Goal: Complete application form: Complete application form

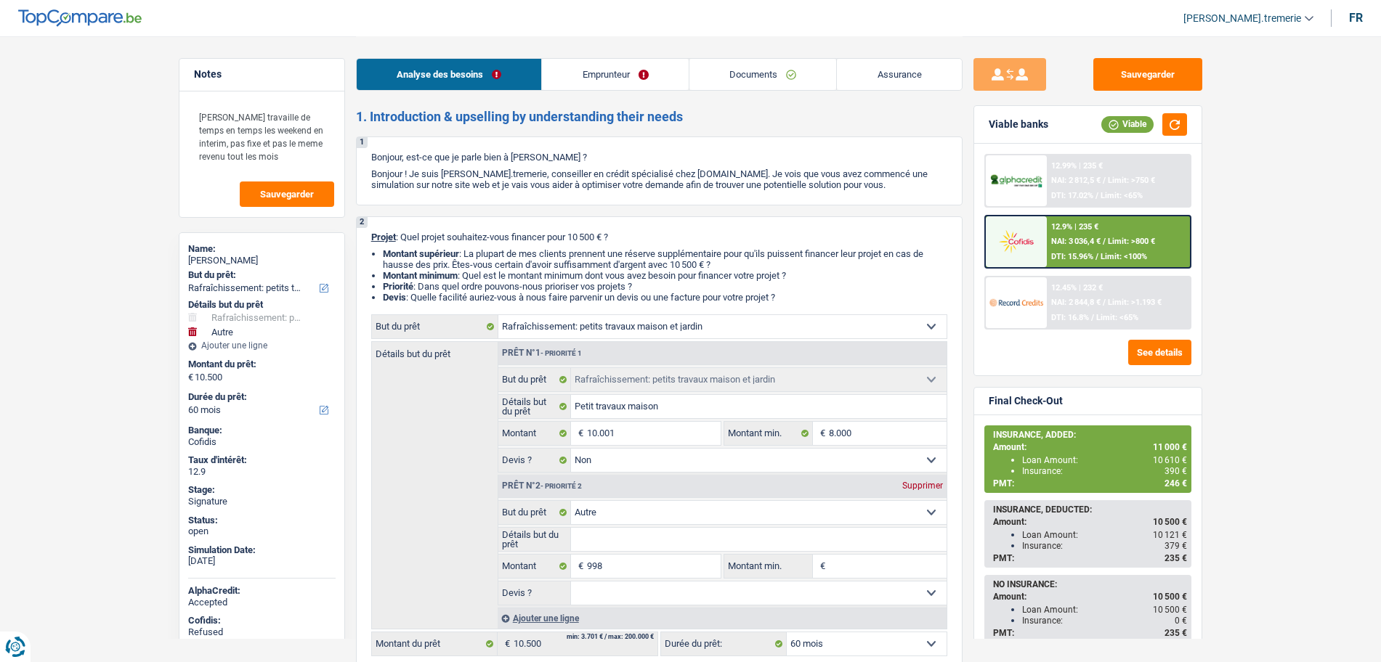
select select "houseOrGarden"
select select "other"
select select "60"
select select "houseOrGarden"
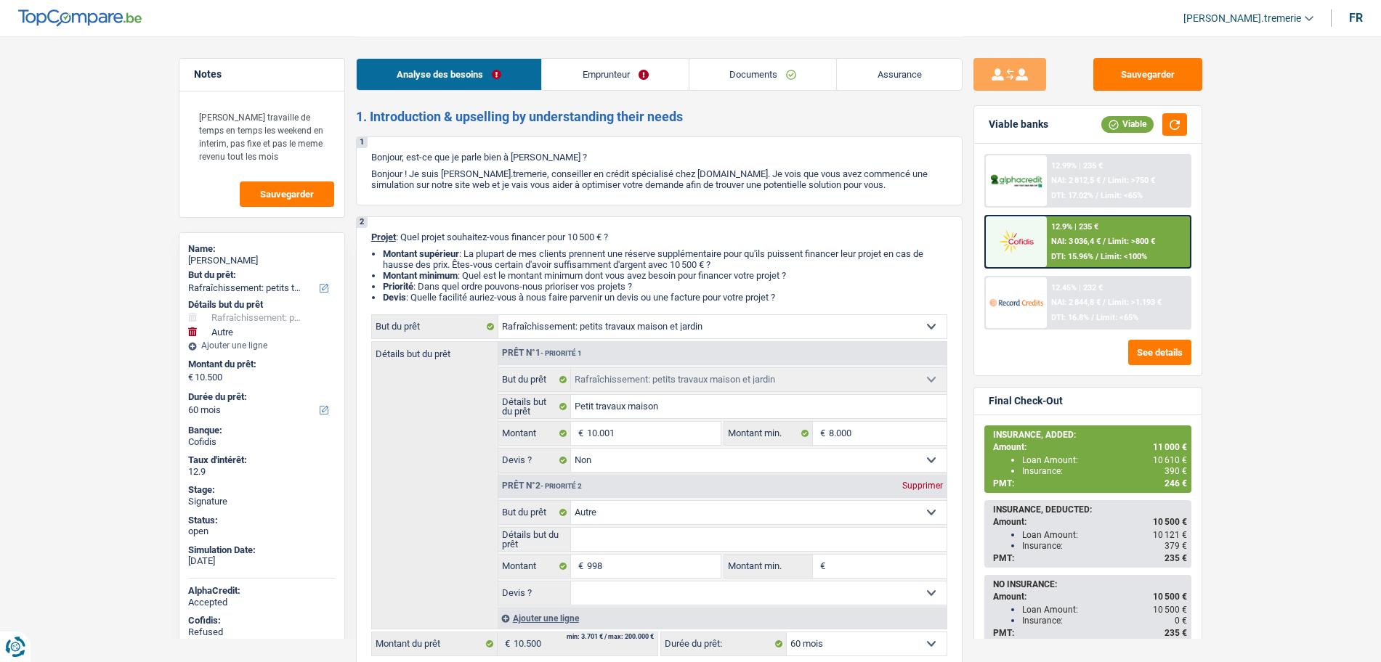
select select "houseOrGarden"
select select "false"
select select "other"
select select "60"
select select "worker"
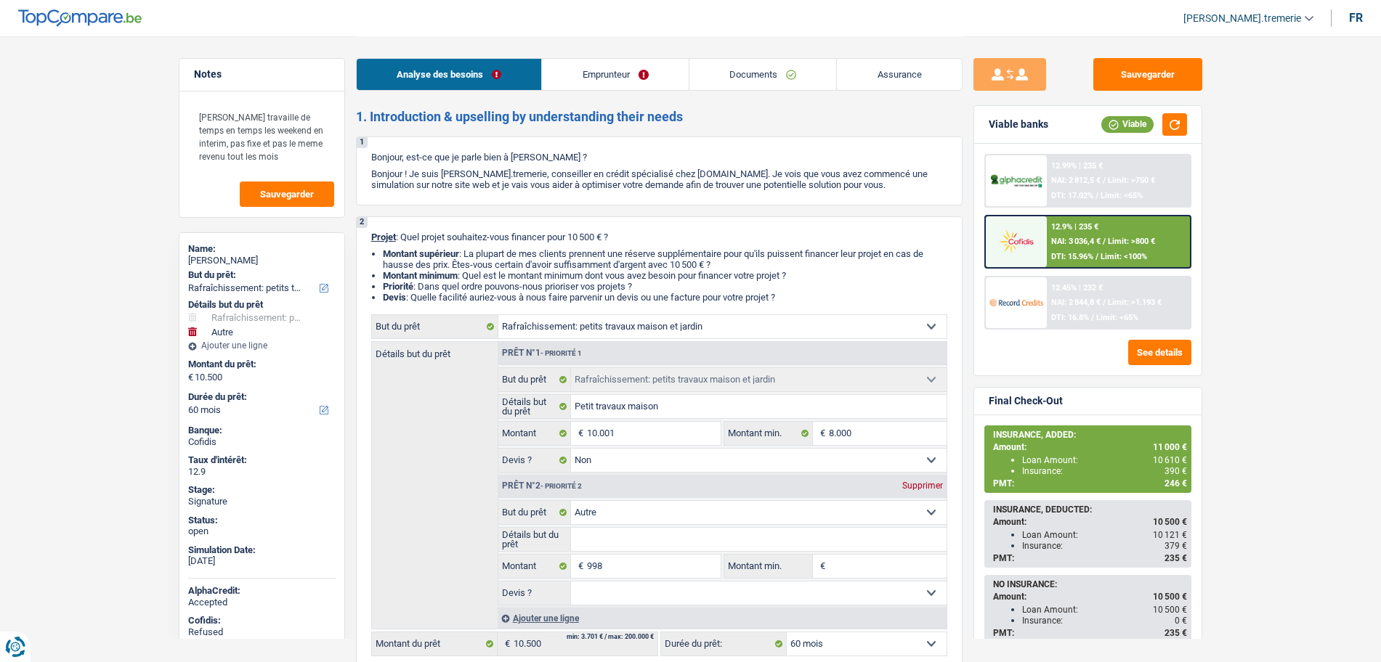
select select "familyAllowances"
select select "netSalary"
select select "ownerWithMortgage"
select select "mortgage"
select select "240"
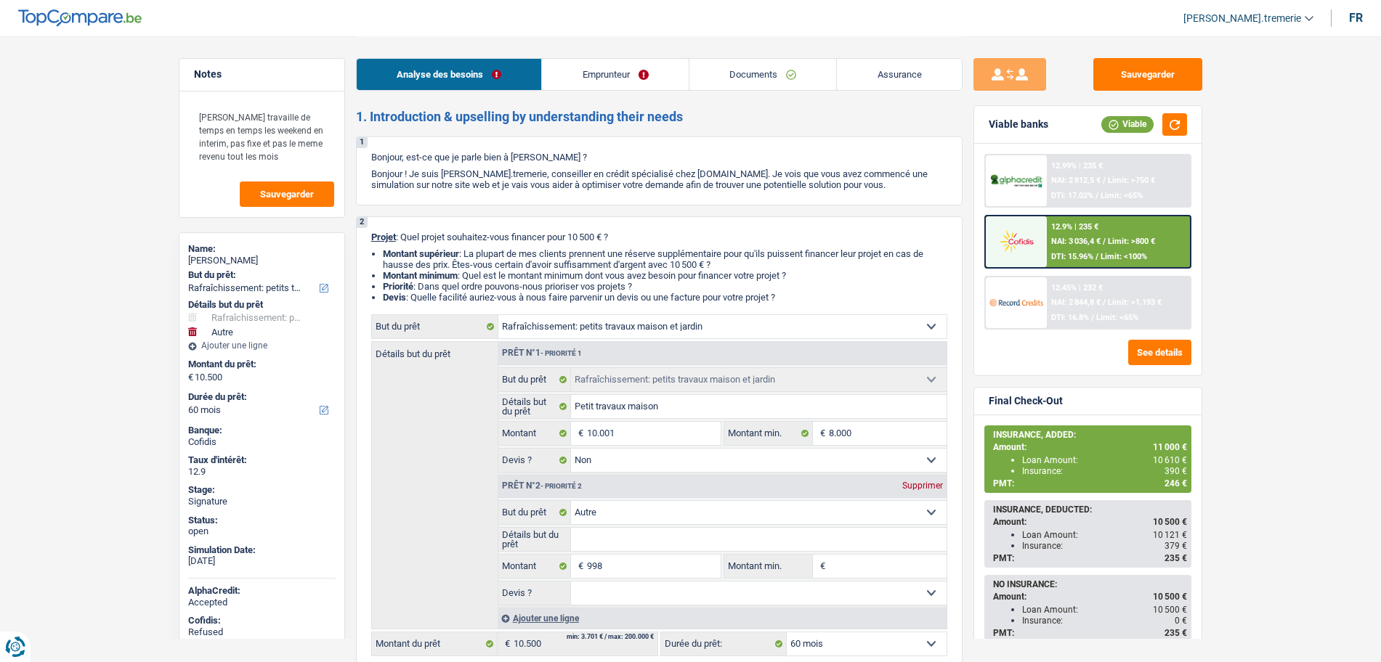
select select "houseOrGarden"
select select "false"
select select "other"
select select "60"
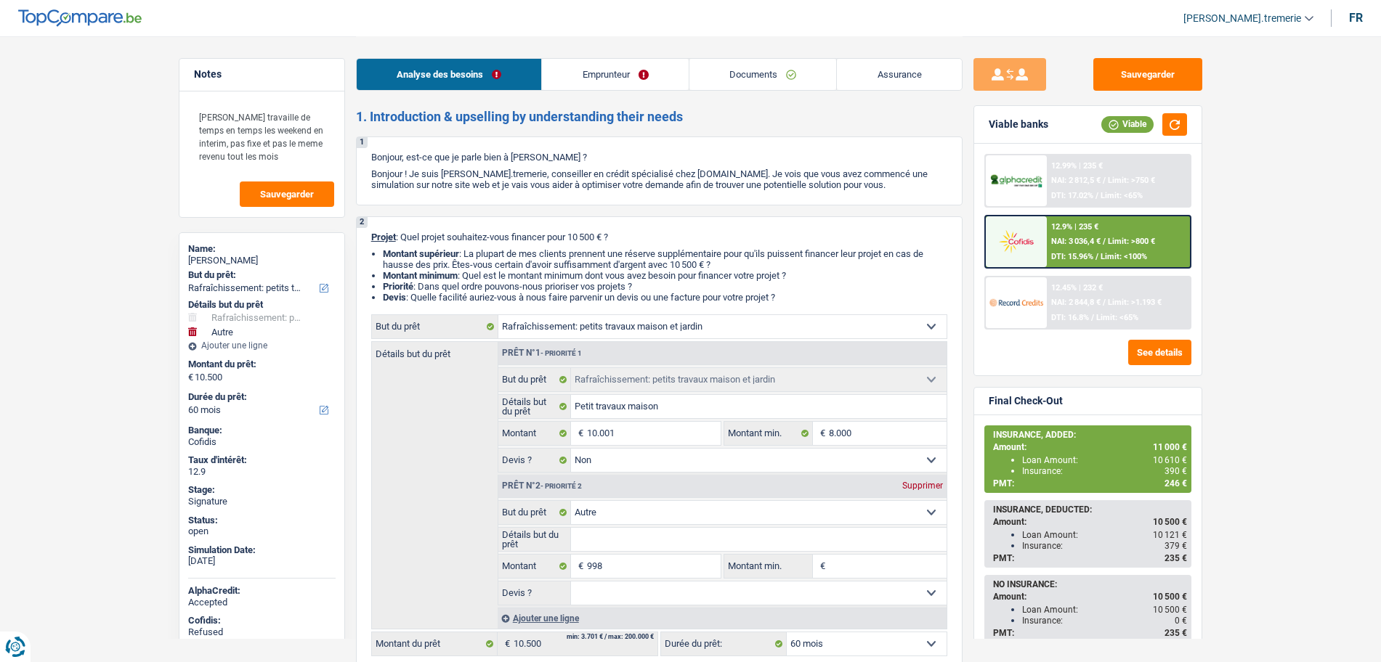
click at [628, 65] on link "Emprunteur" at bounding box center [615, 74] width 147 height 31
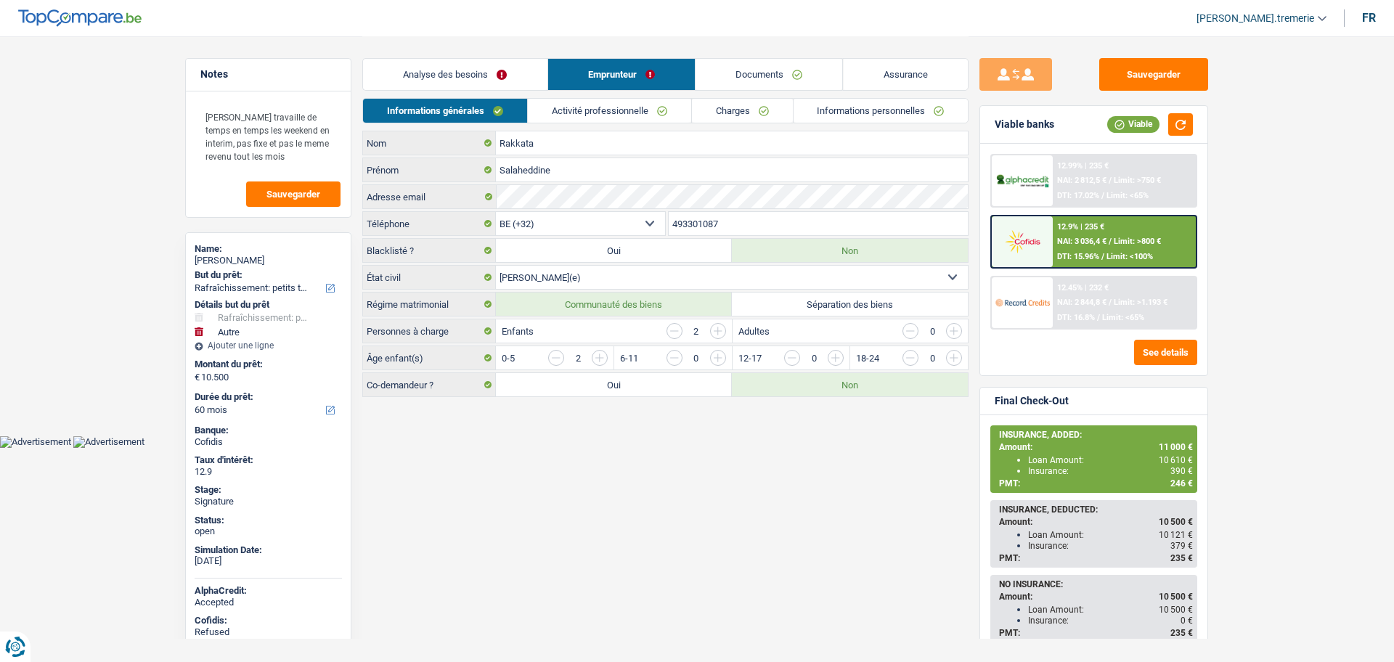
click at [763, 84] on link "Documents" at bounding box center [769, 74] width 147 height 31
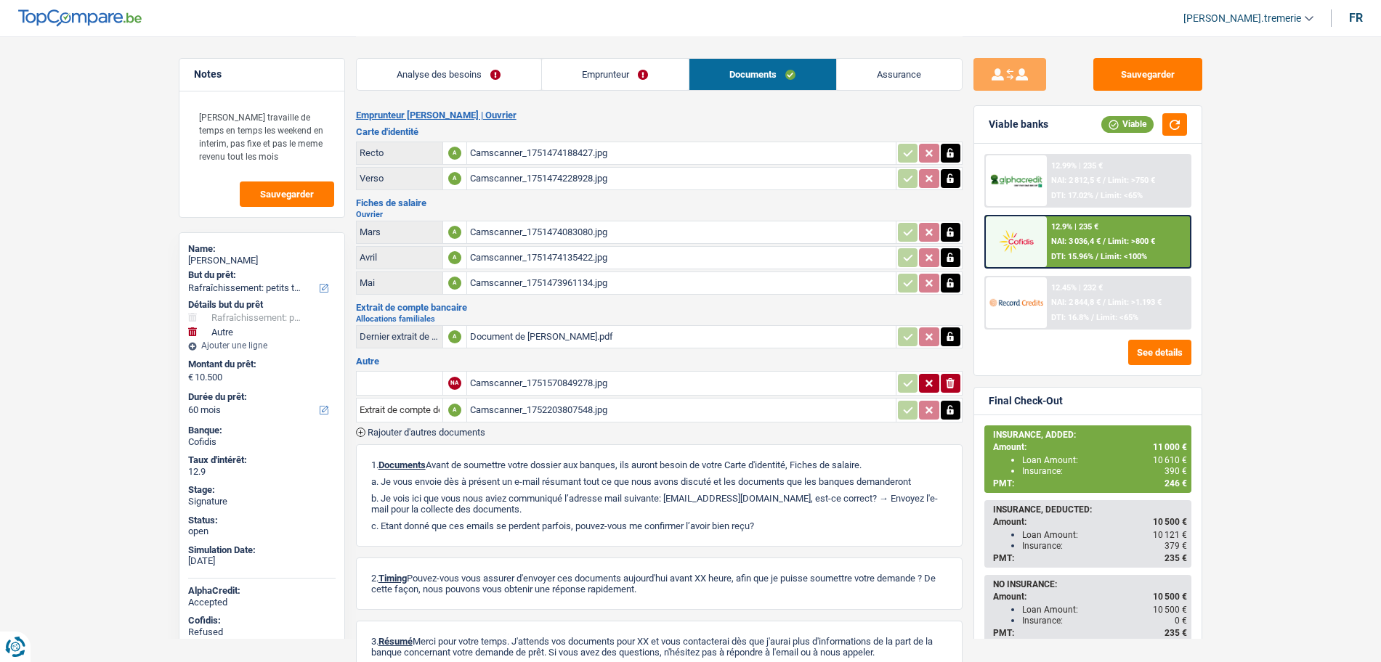
click at [489, 70] on link "Analyse des besoins" at bounding box center [449, 74] width 184 height 31
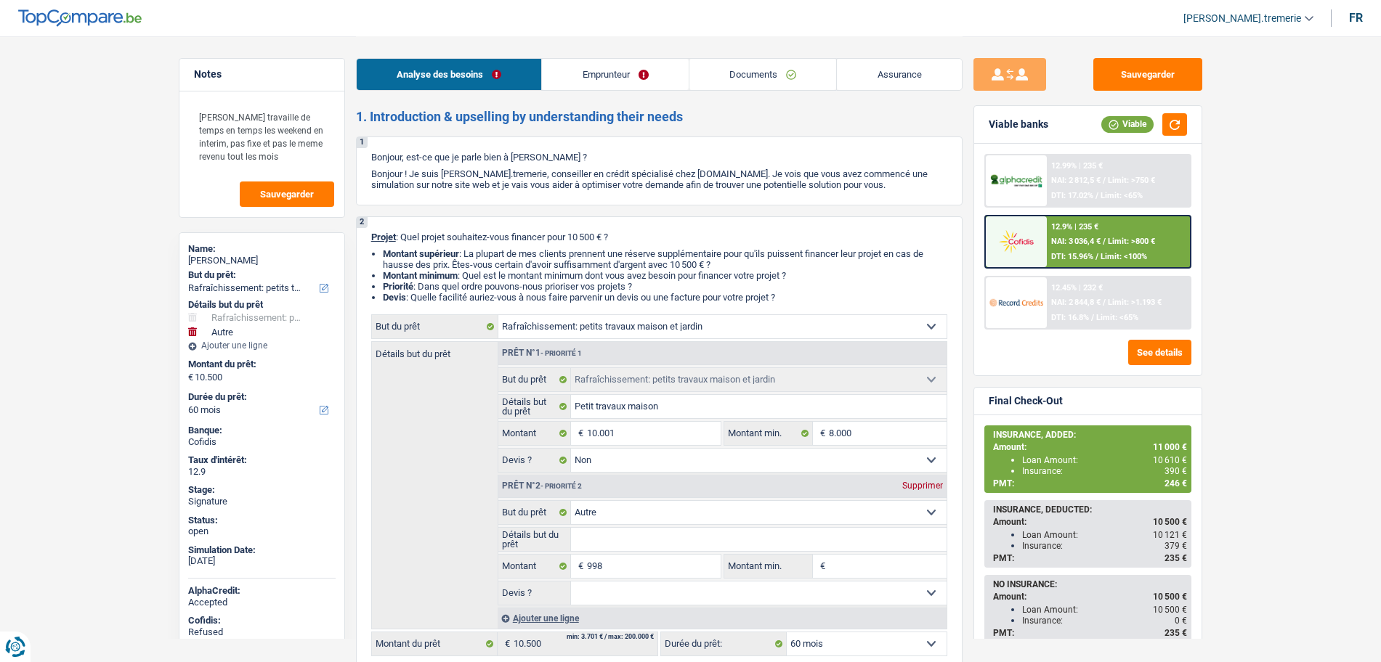
click at [1079, 241] on span "NAI: 3 036,4 €" at bounding box center [1075, 241] width 49 height 9
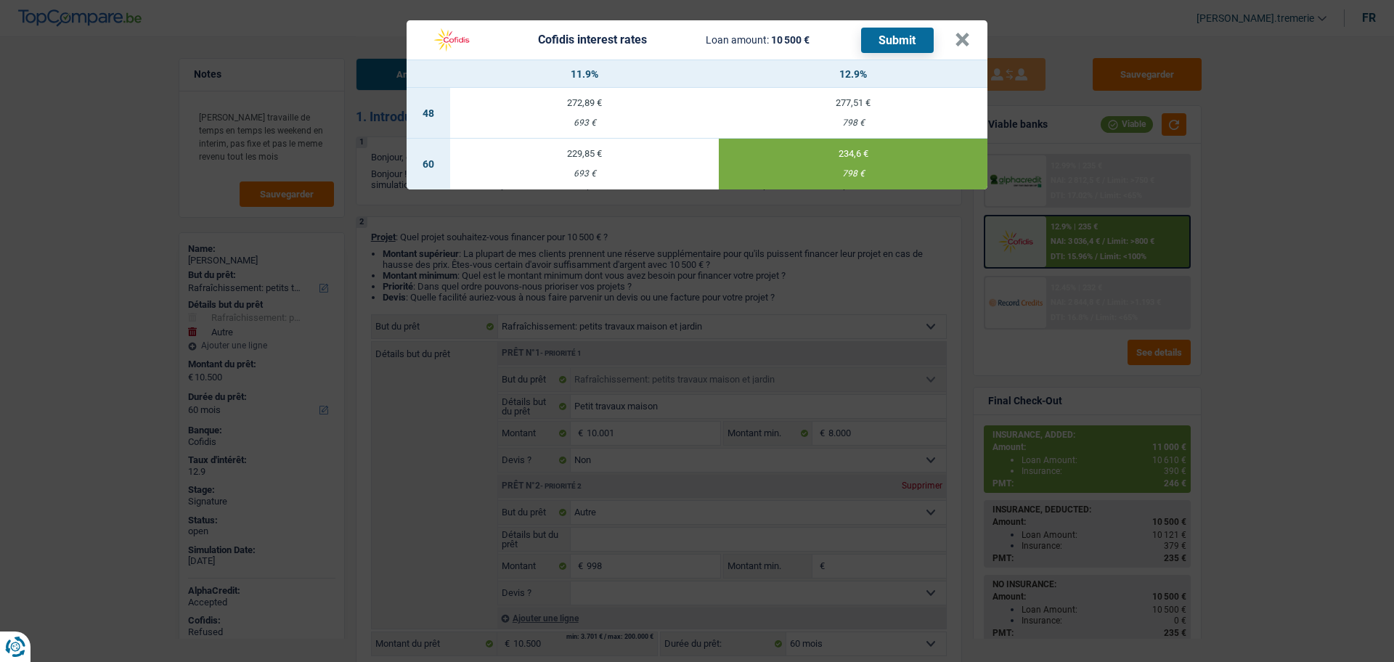
click at [918, 44] on button "Submit" at bounding box center [897, 40] width 73 height 25
click at [960, 36] on button "×" at bounding box center [962, 40] width 15 height 15
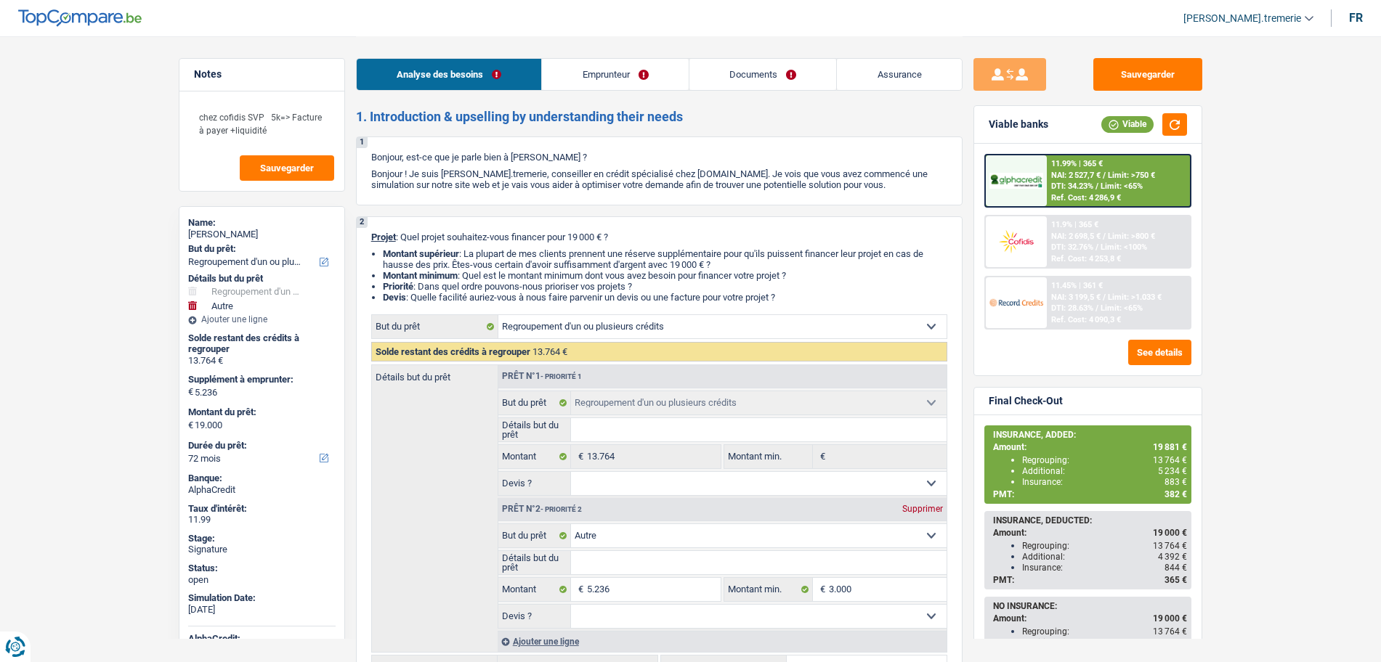
select select "refinancing"
select select "other"
select select "72"
select select "refinancing"
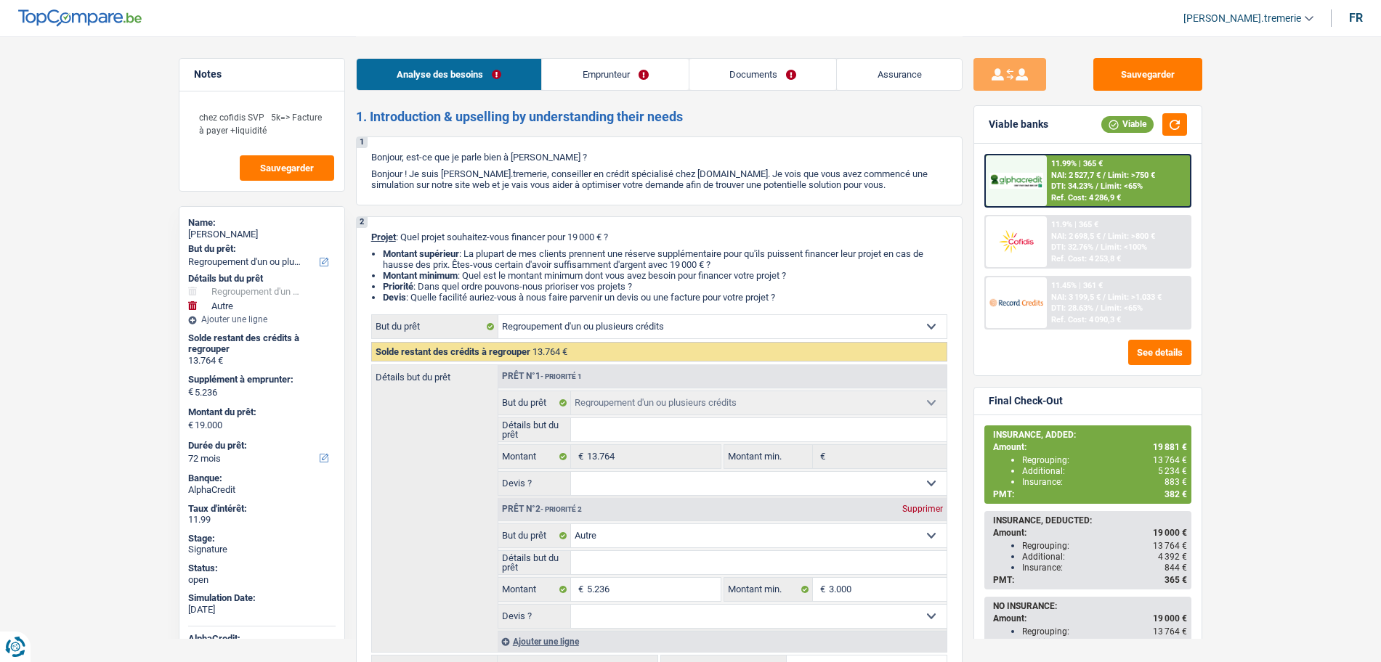
select select "refinancing"
select select "other"
select select "72"
select select "worker"
select select "netSalary"
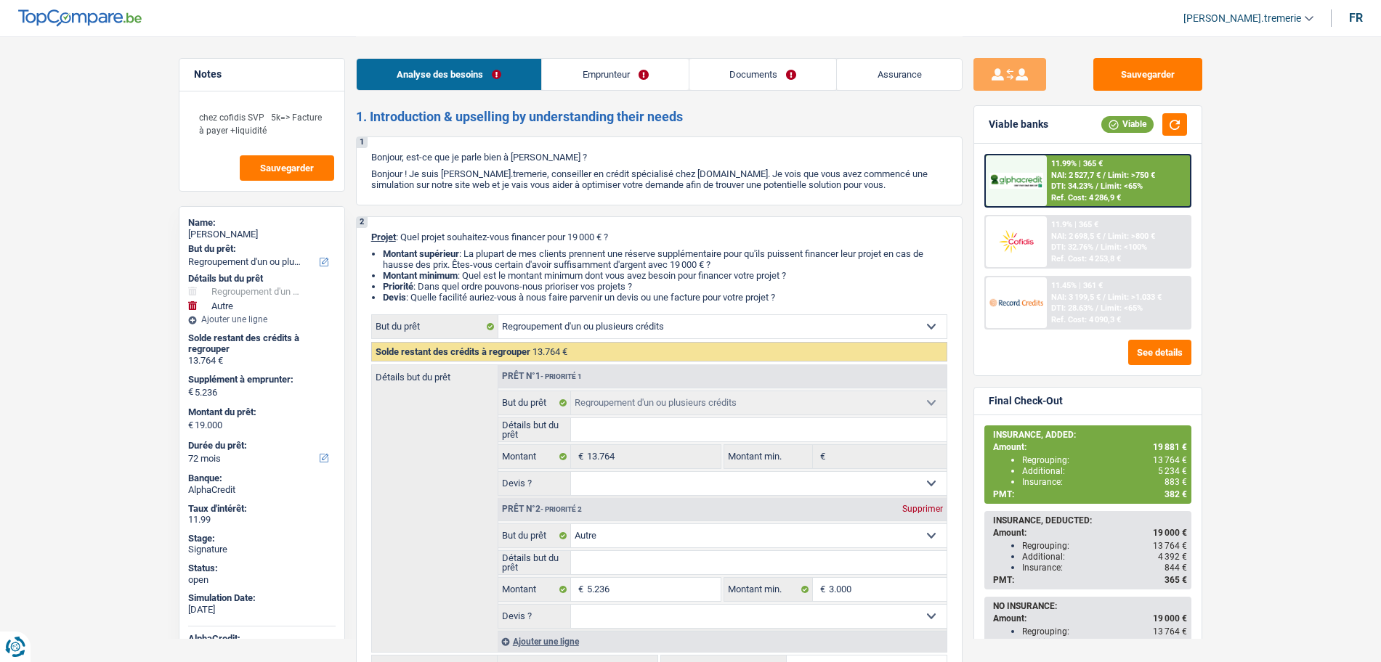
select select "mealVouchers"
select select "rentalIncome"
select select "ownerWithMortgage"
select select "mortgage"
select select "300"
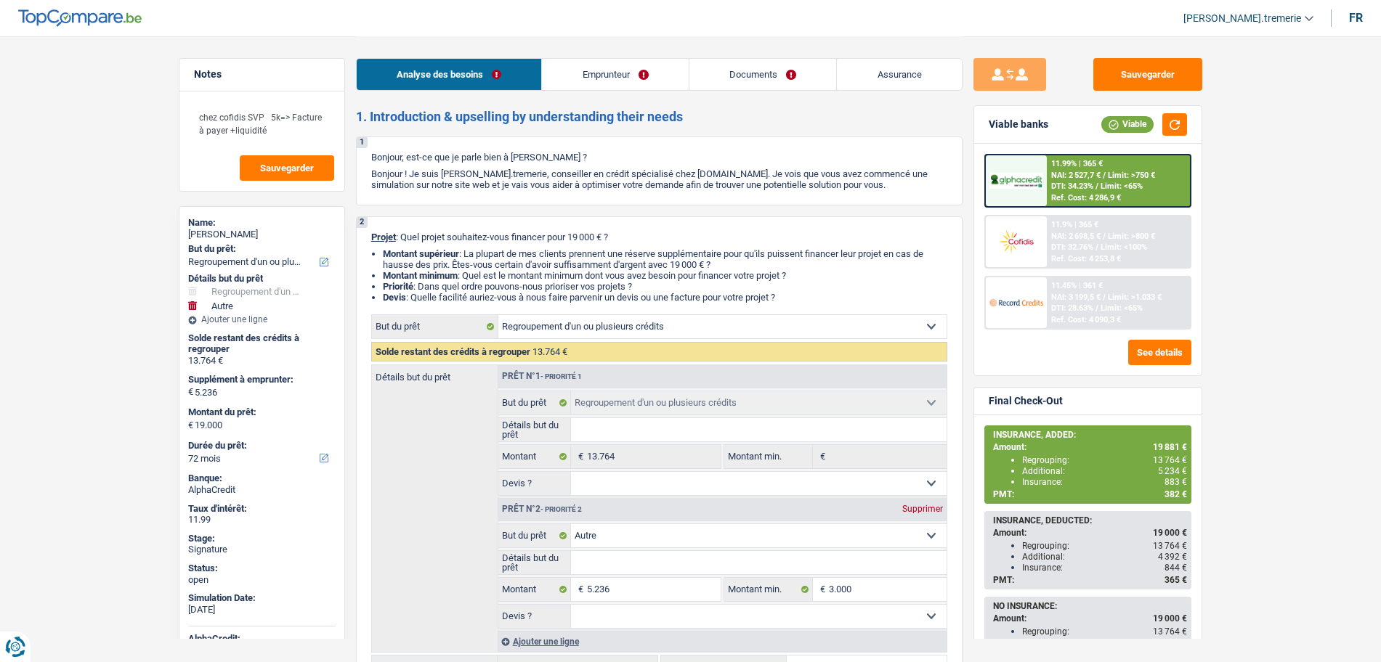
select select "cardOrCredit"
select select "personalLoan"
select select "smallWorks"
select select "60"
select select "personalLoan"
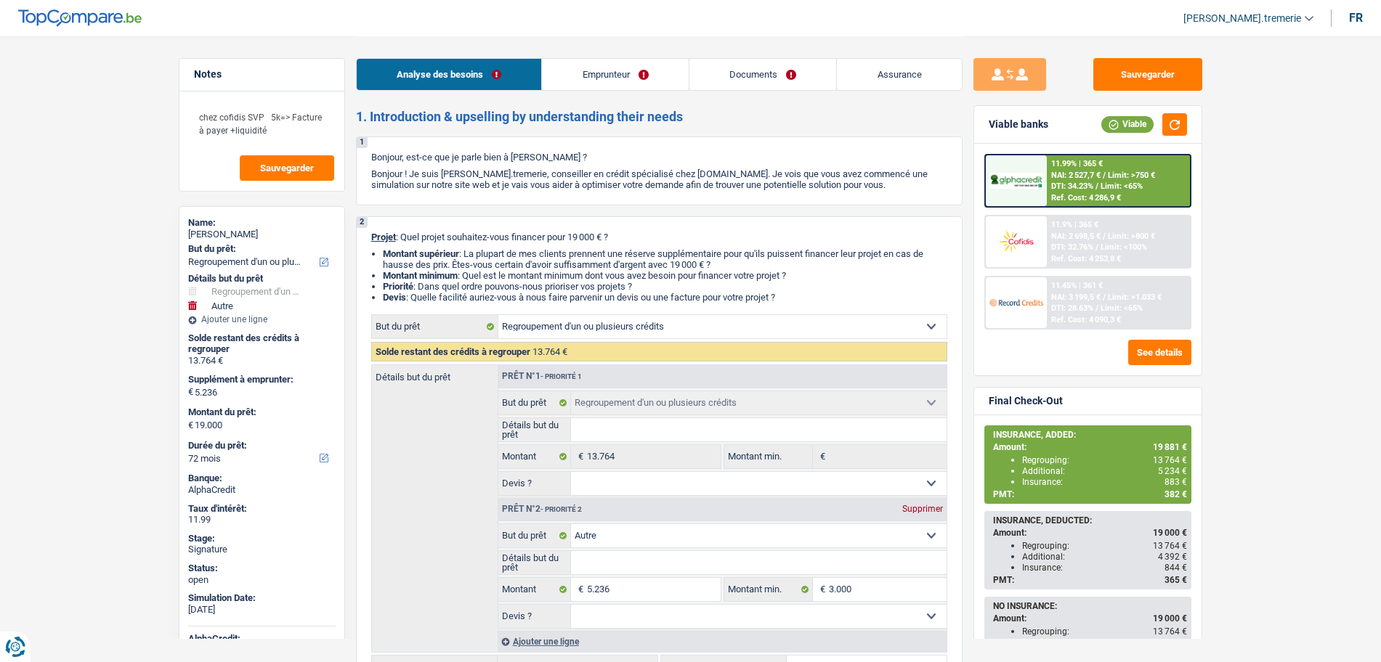
select select "carRestore"
select select "24"
select select "refinancing"
select select "other"
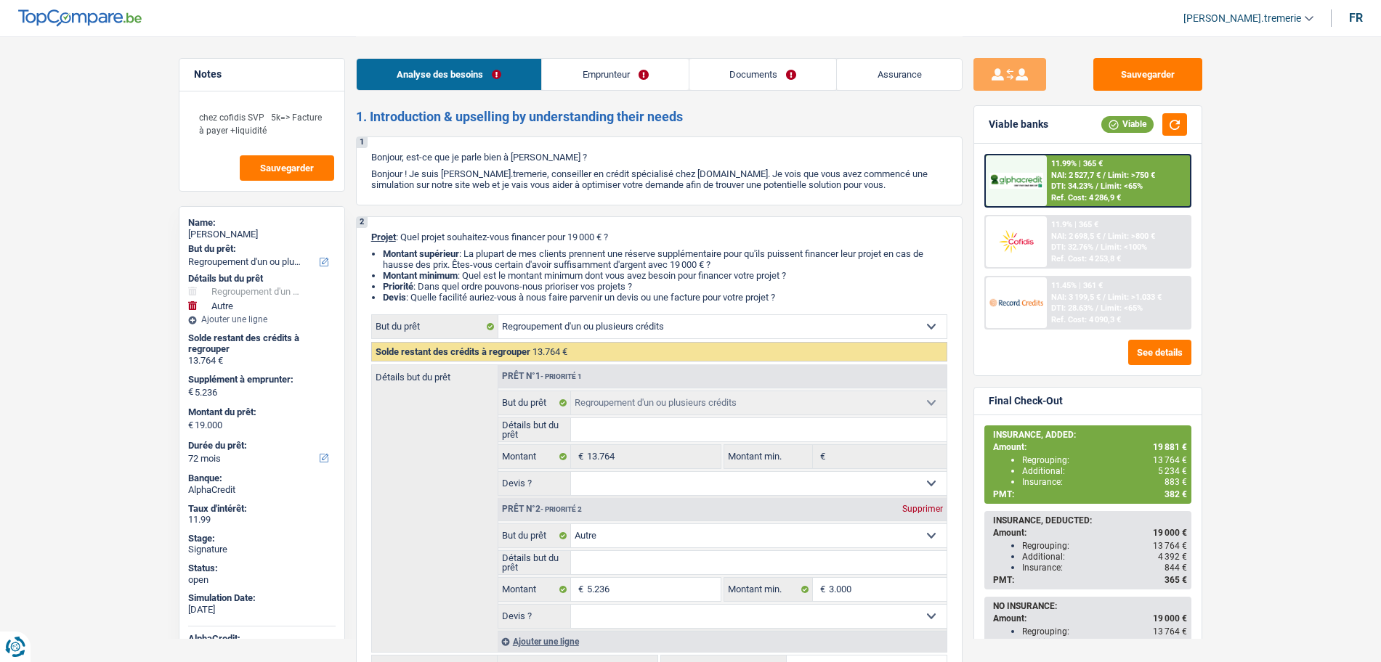
select select "72"
drag, startPoint x: 630, startPoint y: 73, endPoint x: 648, endPoint y: 73, distance: 18.2
click at [630, 73] on link "Emprunteur" at bounding box center [615, 74] width 147 height 31
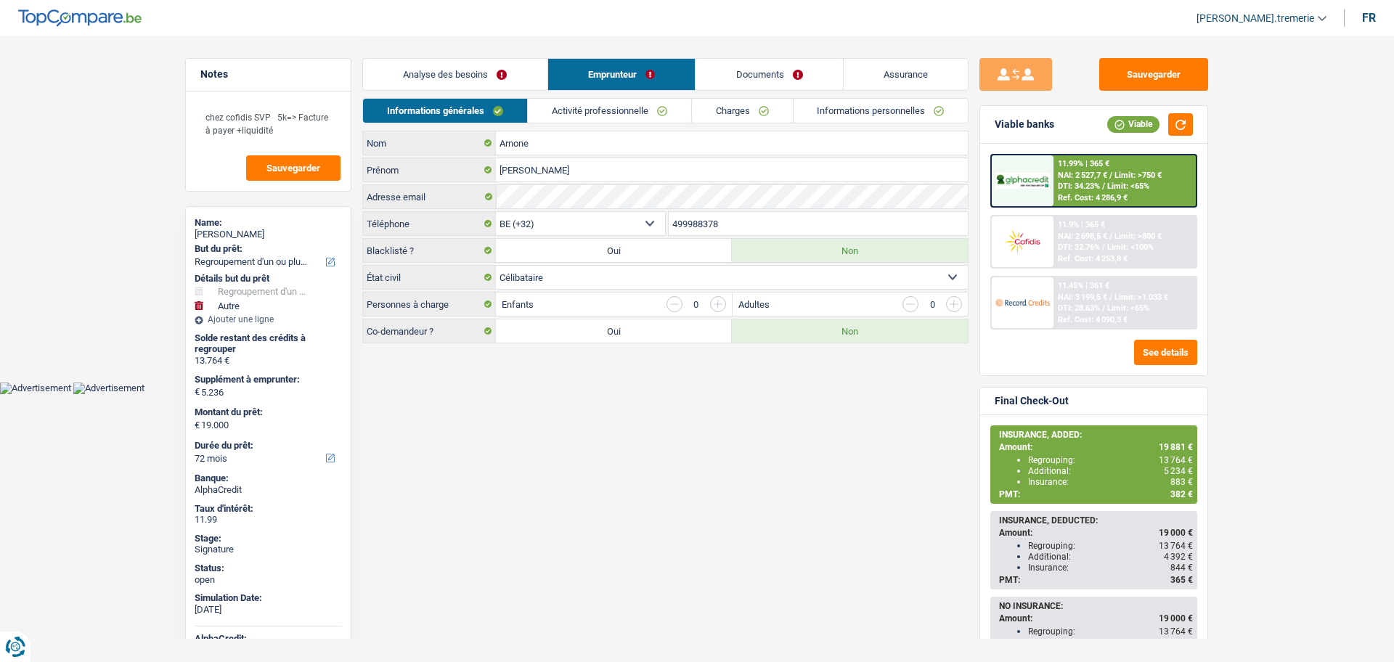
click at [901, 116] on link "Informations personnelles" at bounding box center [881, 111] width 175 height 24
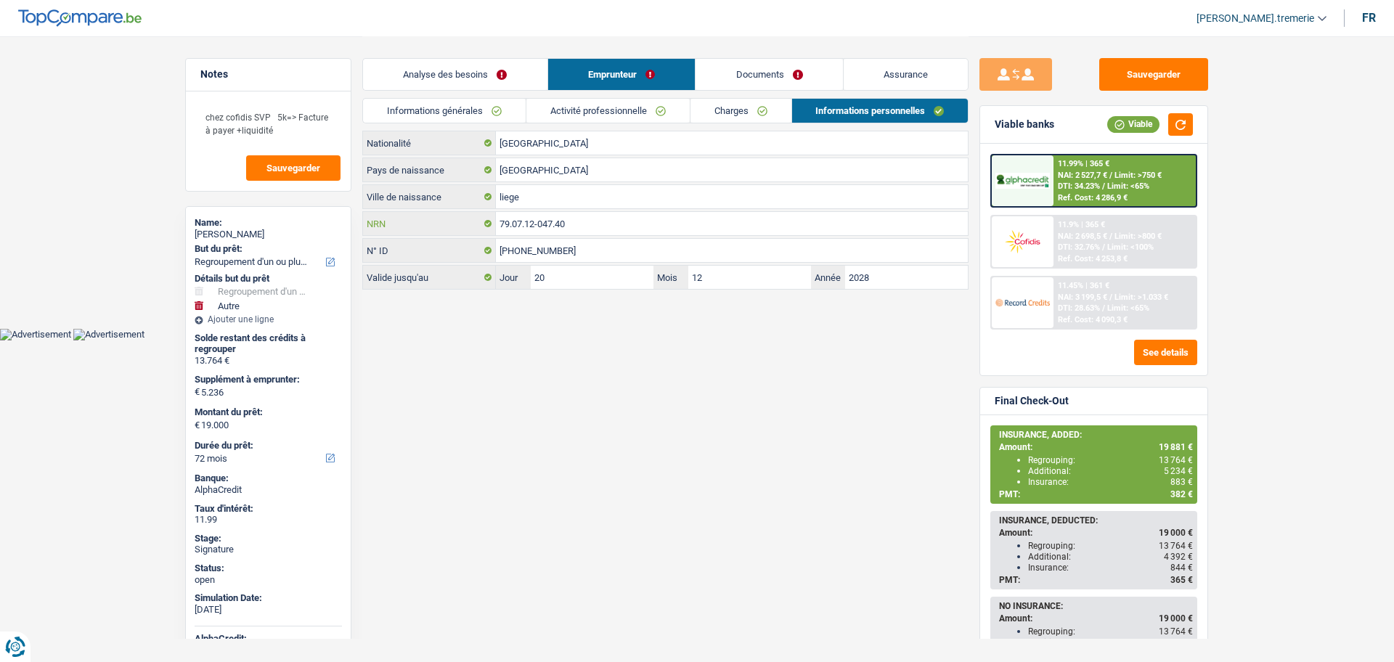
click at [472, 227] on div "79.07.12-047.40 NRN" at bounding box center [665, 223] width 605 height 23
click at [795, 64] on link "Documents" at bounding box center [769, 74] width 147 height 31
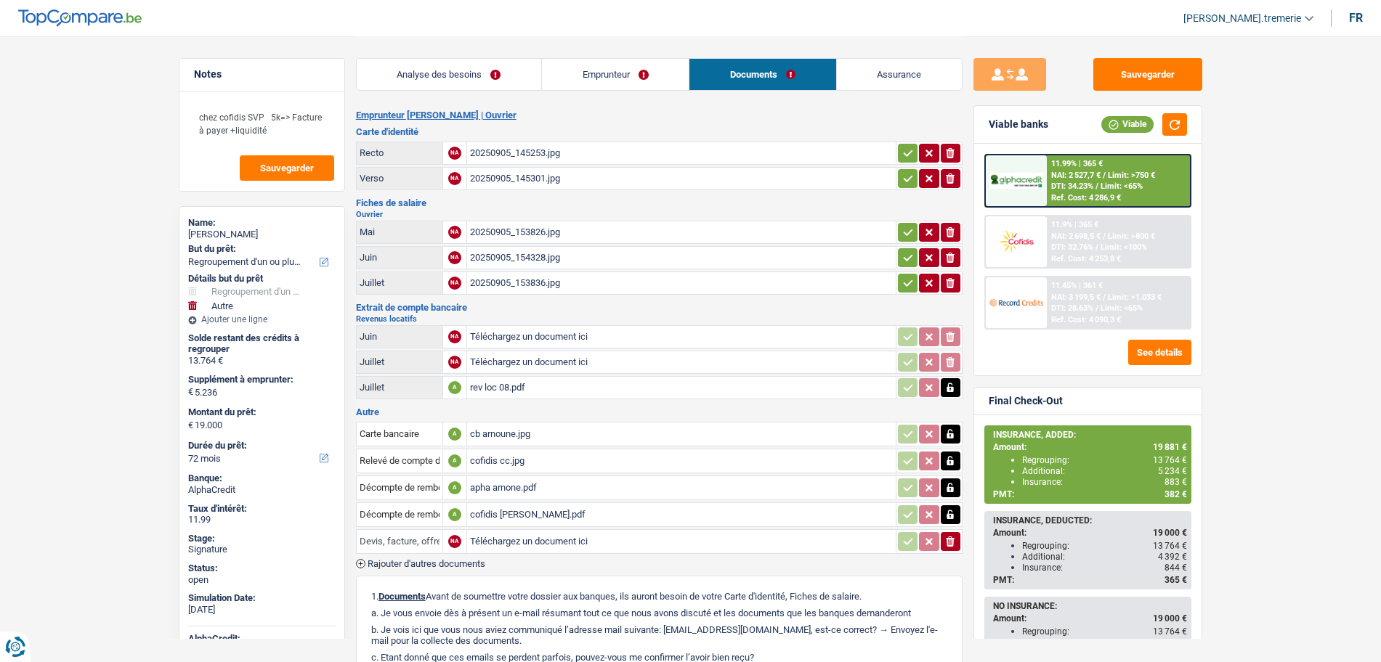
click at [418, 543] on input "Devis, facture, offre, bon de commande" at bounding box center [400, 541] width 80 height 23
type input "a"
click at [439, 585] on li "Information paiement assurance" at bounding box center [486, 589] width 244 height 18
type input "Information paiement assurance"
click at [529, 543] on input "Téléchargez un document ici" at bounding box center [681, 542] width 423 height 22
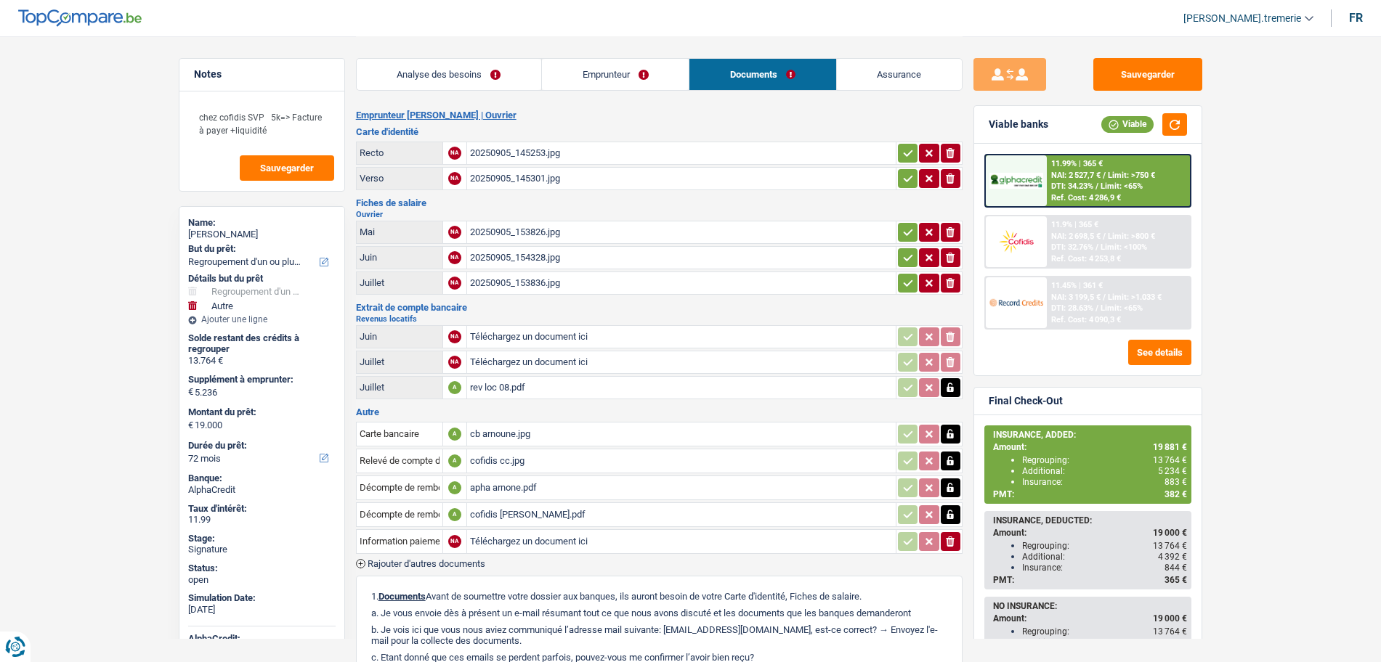
type input "C:\fakepath\Information concernant le paiement de la première échéance_AVL-3305…"
click at [413, 566] on span "Rajouter d'autres documents" at bounding box center [426, 563] width 118 height 9
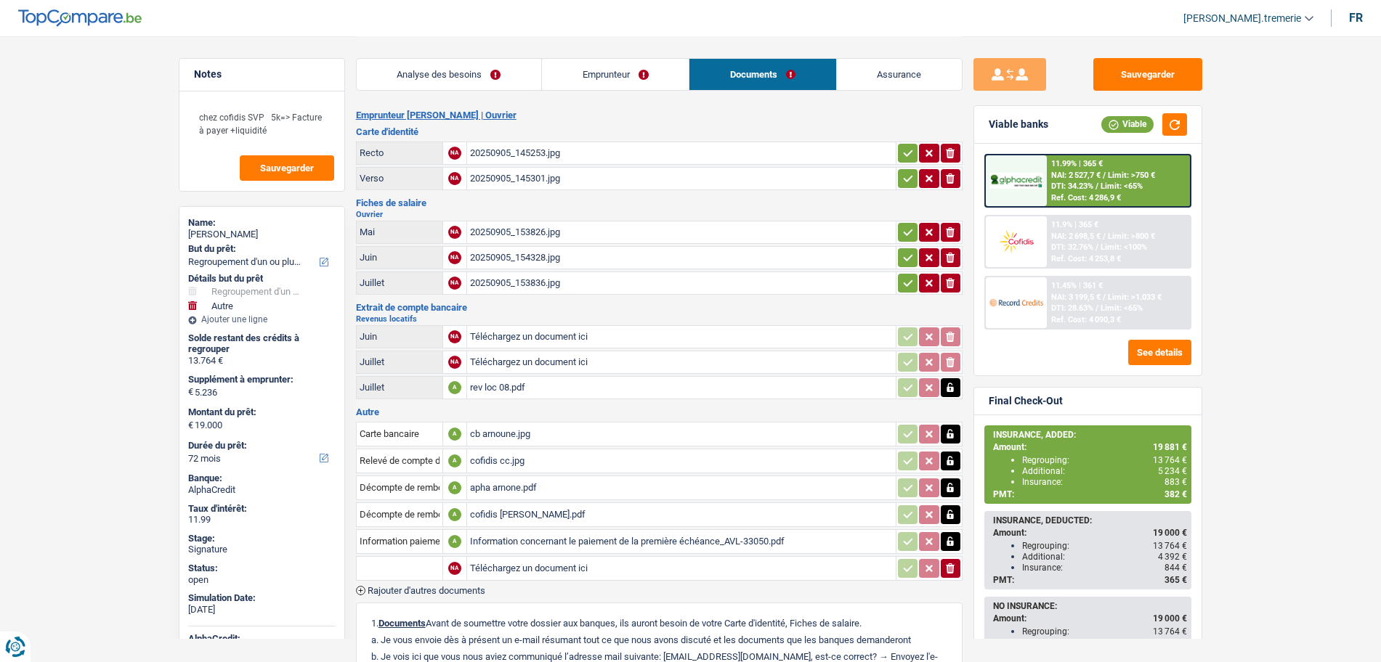
click at [418, 566] on input "text" at bounding box center [400, 568] width 80 height 23
click at [426, 630] on li "Police d'assurance" at bounding box center [448, 634] width 169 height 18
type input "Police d'assurance"
click at [548, 569] on input "Téléchargez un document ici" at bounding box center [681, 569] width 423 height 22
type input "C:\fakepath\Police_Compagnie___AVL-33050.pdf"
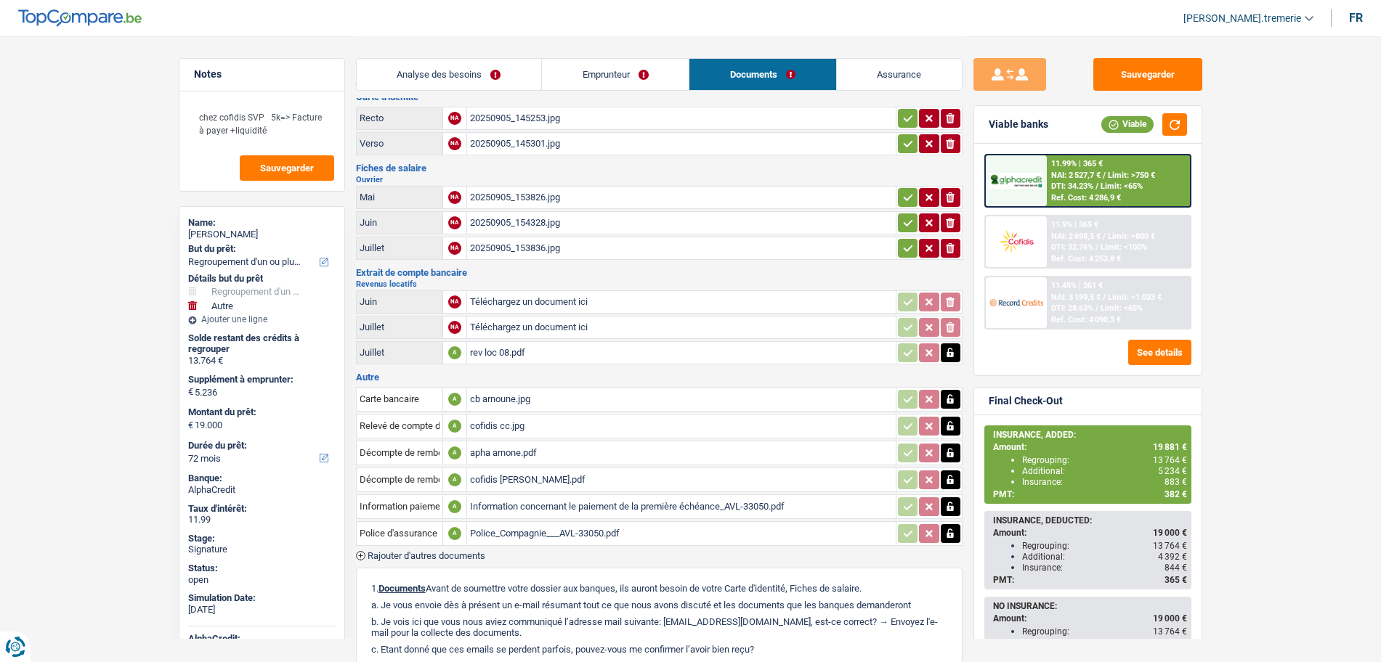
scroll to position [41, 0]
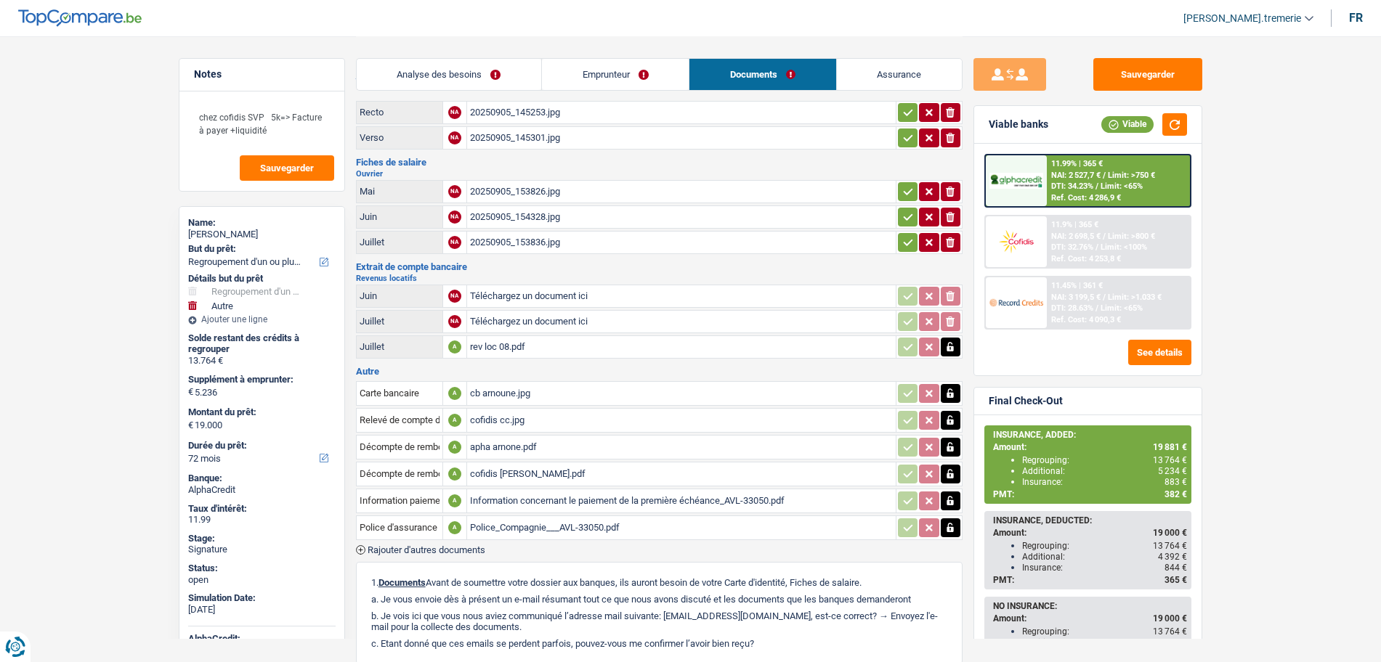
click at [1140, 57] on div "Sauvegarder Viable banks Viable 11.99% | 365 € NAI: 2 527,7 € / Limit: >750 € D…" at bounding box center [1087, 412] width 251 height 832
click at [1143, 73] on button "Sauvegarder" at bounding box center [1147, 74] width 109 height 33
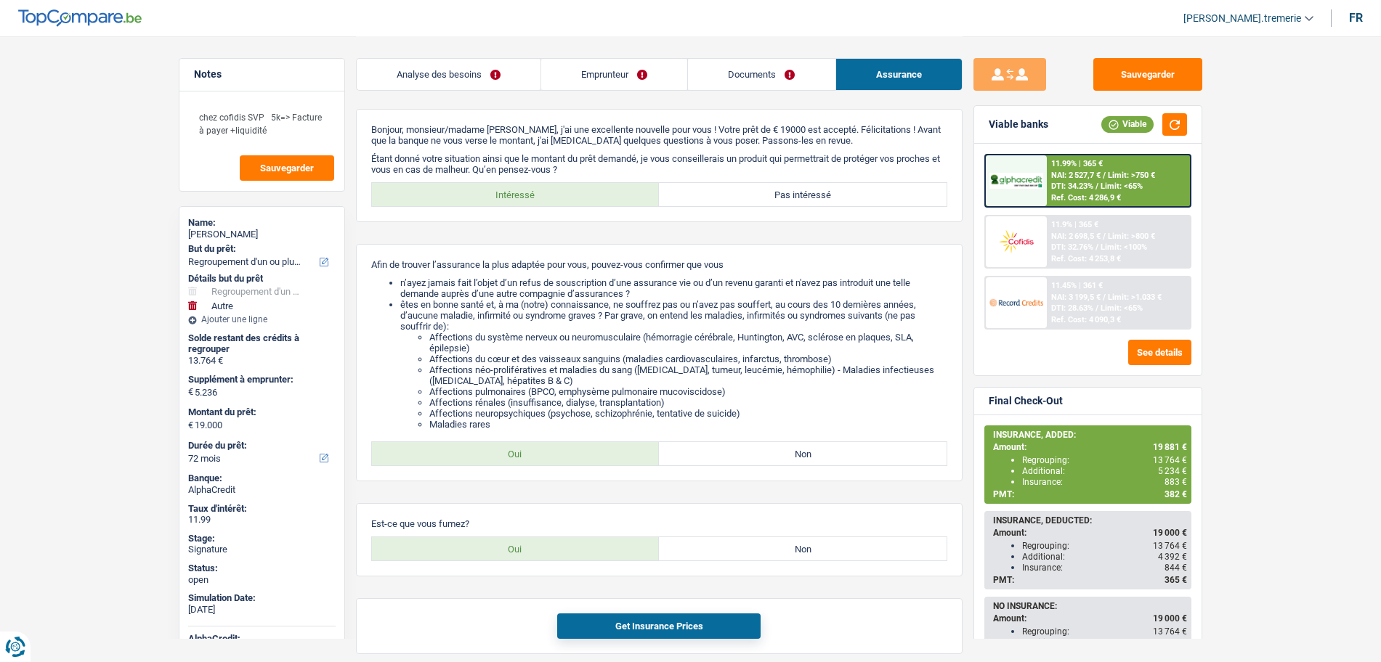
select select "refinancing"
select select "other"
select select "72"
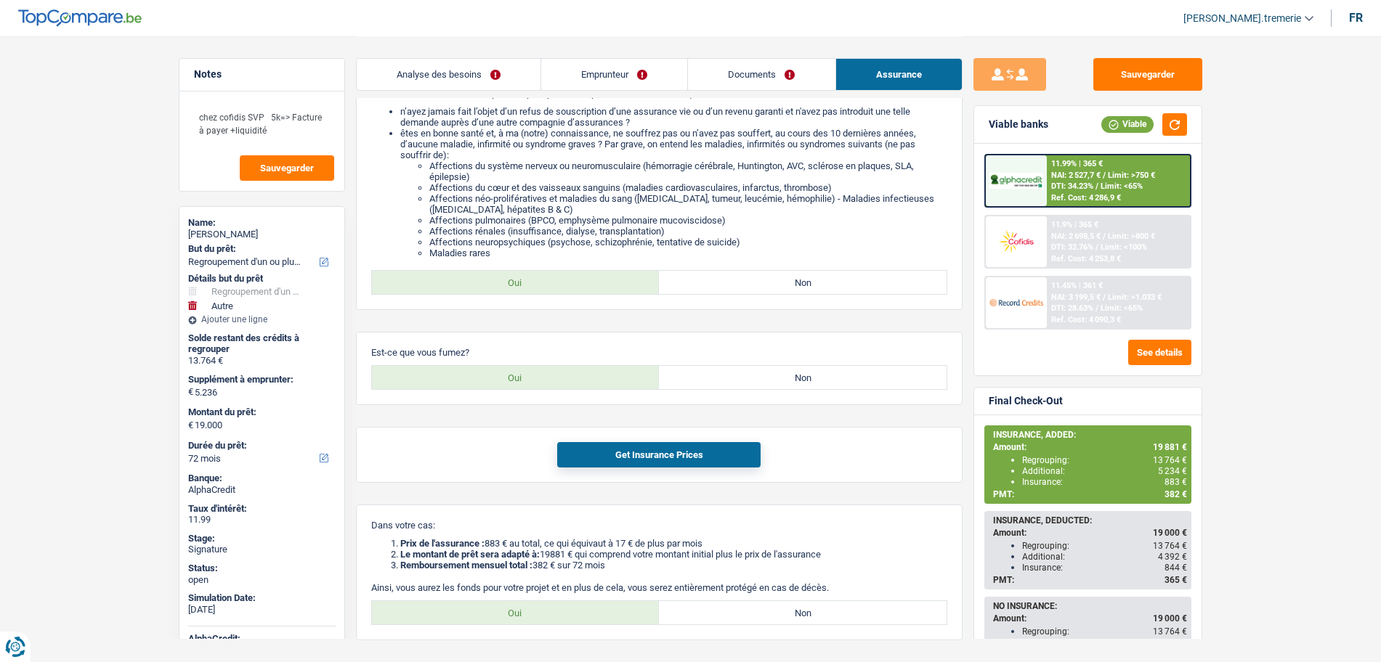
click at [765, 73] on link "Documents" at bounding box center [761, 74] width 147 height 31
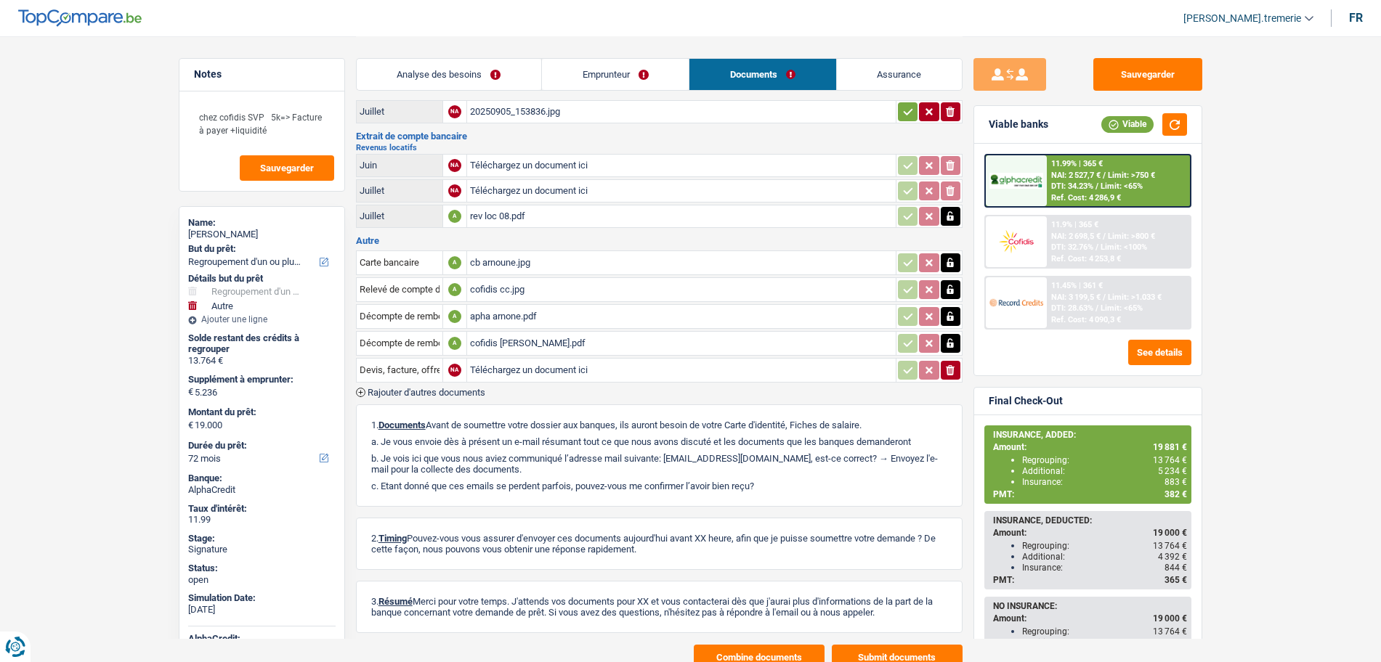
click at [713, 657] on button "Combine documents" at bounding box center [759, 657] width 131 height 25
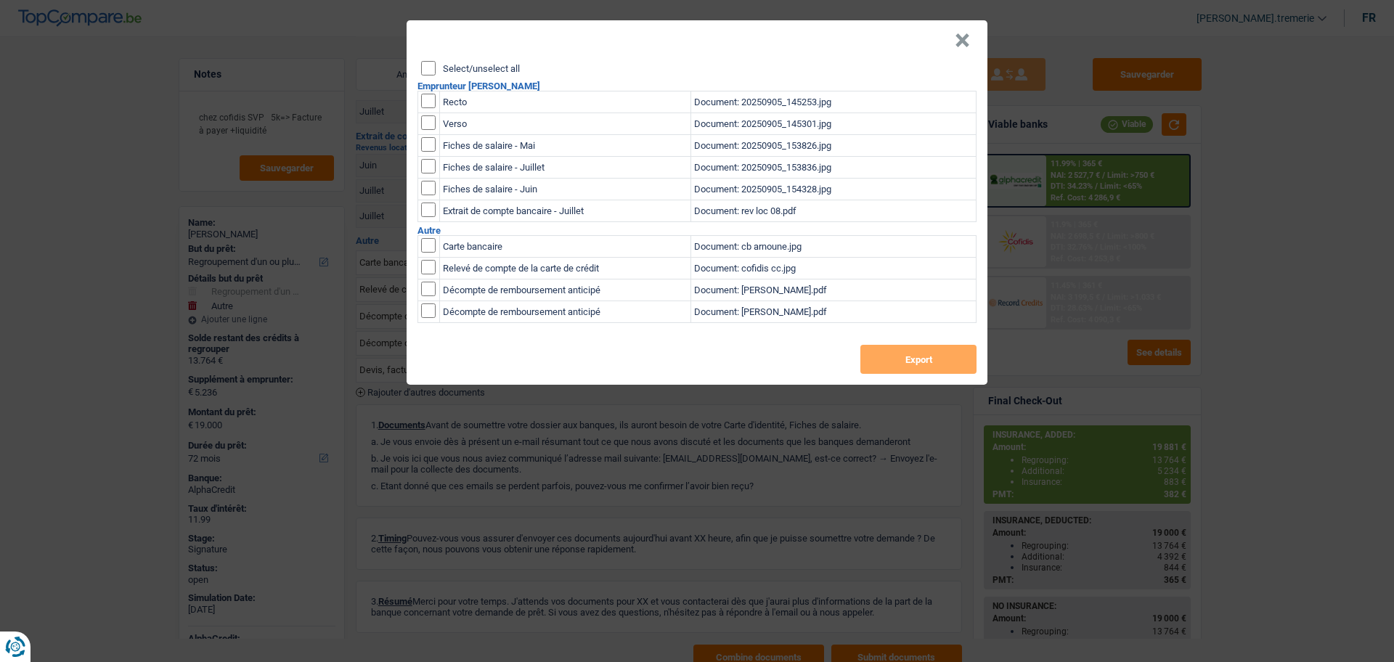
click at [429, 251] on input "checkbox" at bounding box center [428, 245] width 15 height 15
checkbox input "true"
click at [429, 271] on input "checkbox" at bounding box center [428, 267] width 15 height 15
checkbox input "true"
click at [430, 285] on input "checkbox" at bounding box center [428, 289] width 15 height 15
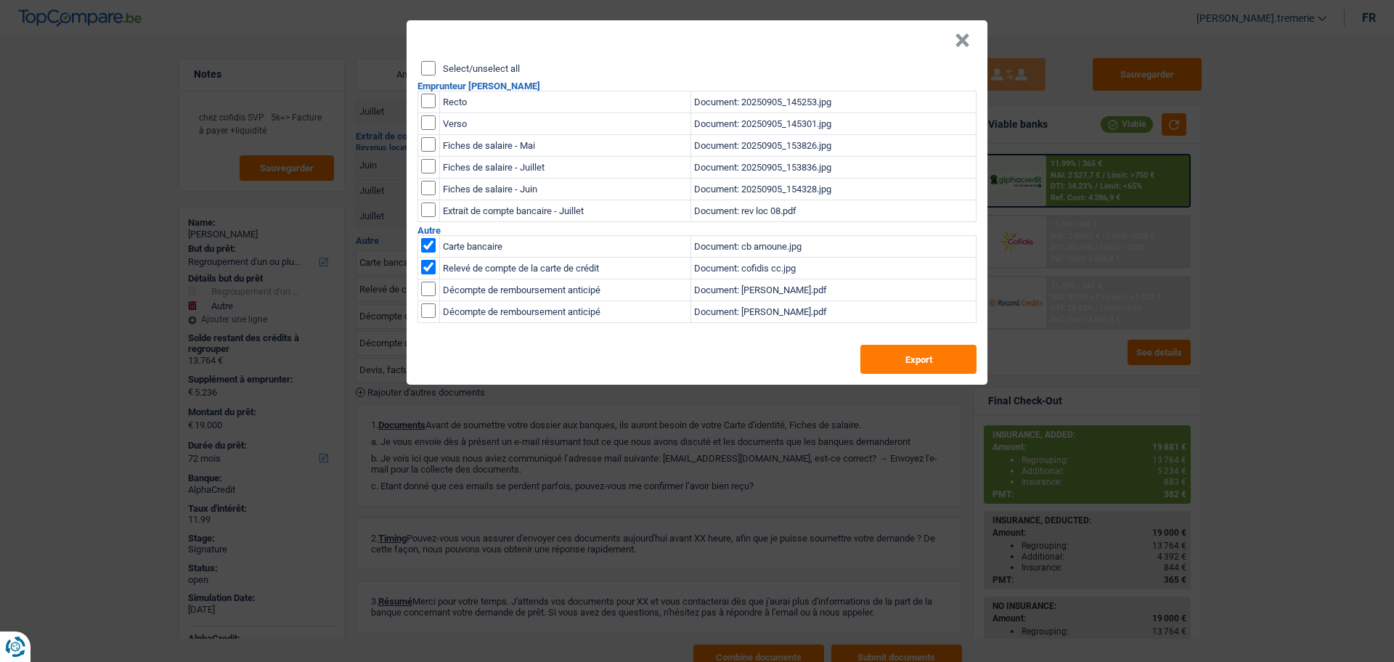
checkbox input "true"
click at [428, 305] on input "checkbox" at bounding box center [428, 311] width 15 height 15
checkbox input "true"
click at [950, 368] on button "Export" at bounding box center [919, 359] width 116 height 29
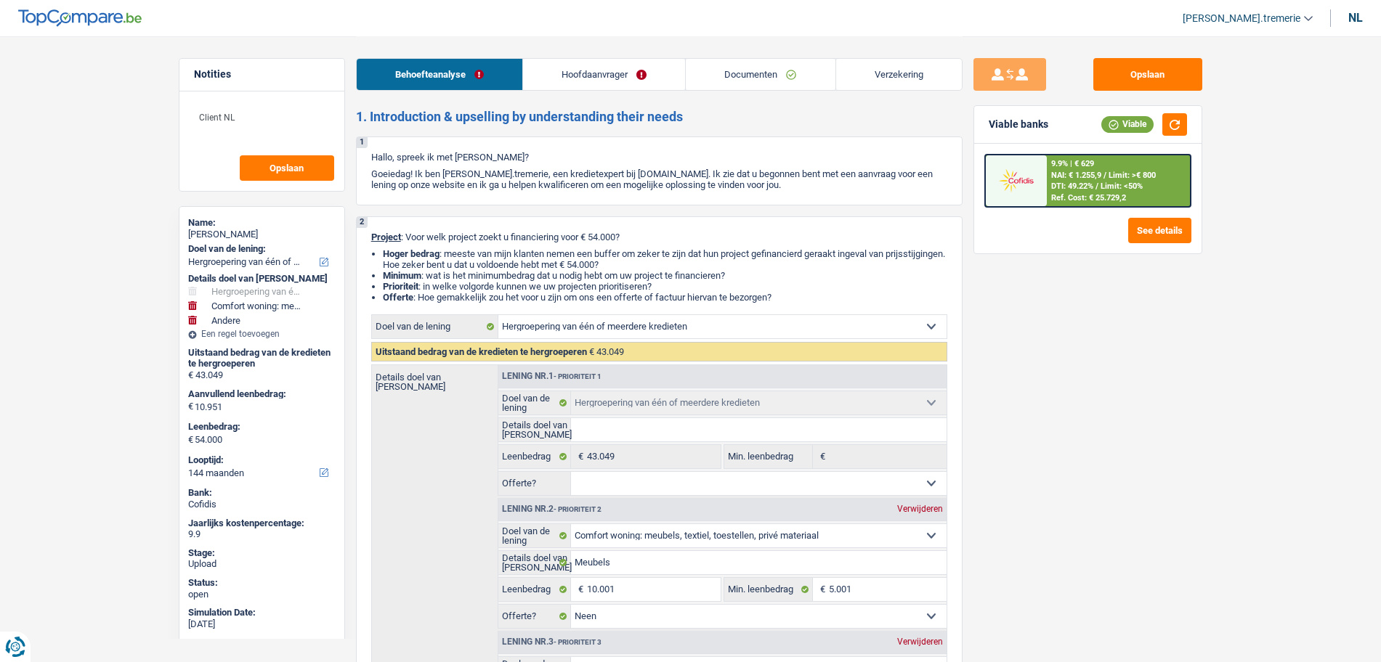
select select "refinancing"
select select "household"
select select "other"
select select "144"
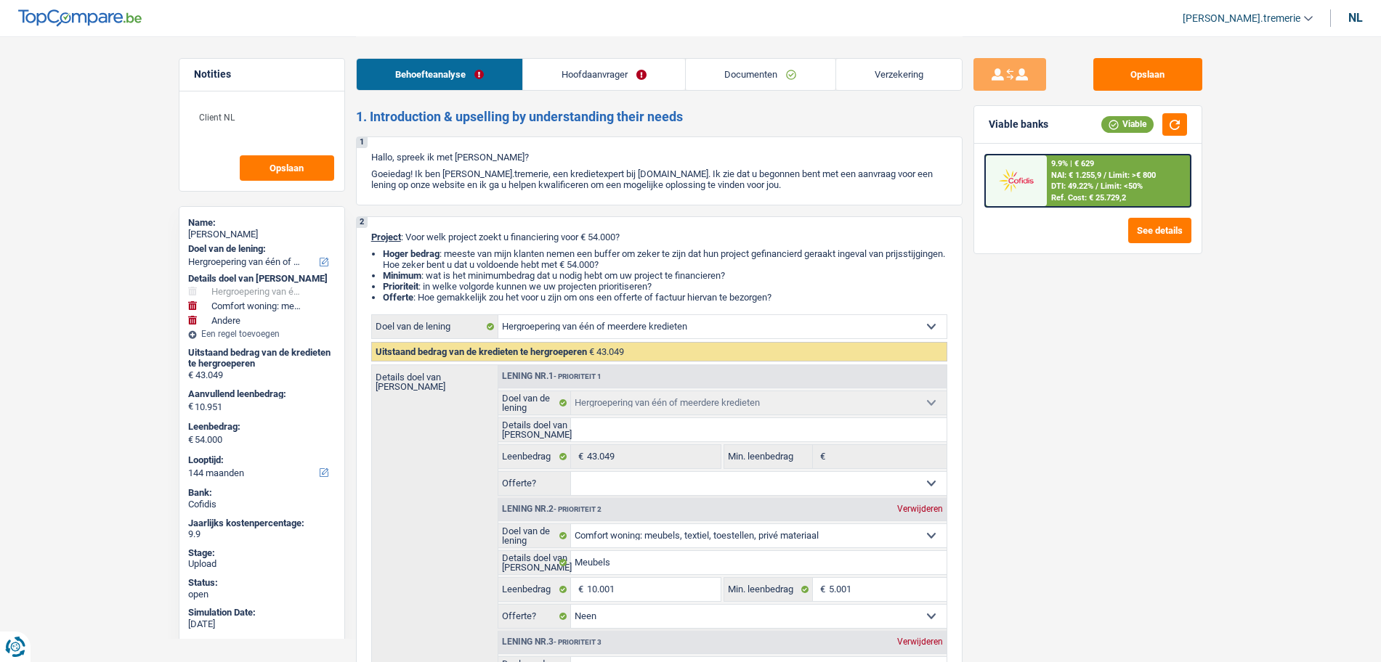
select select "refinancing"
select select "household"
select select "false"
select select "other"
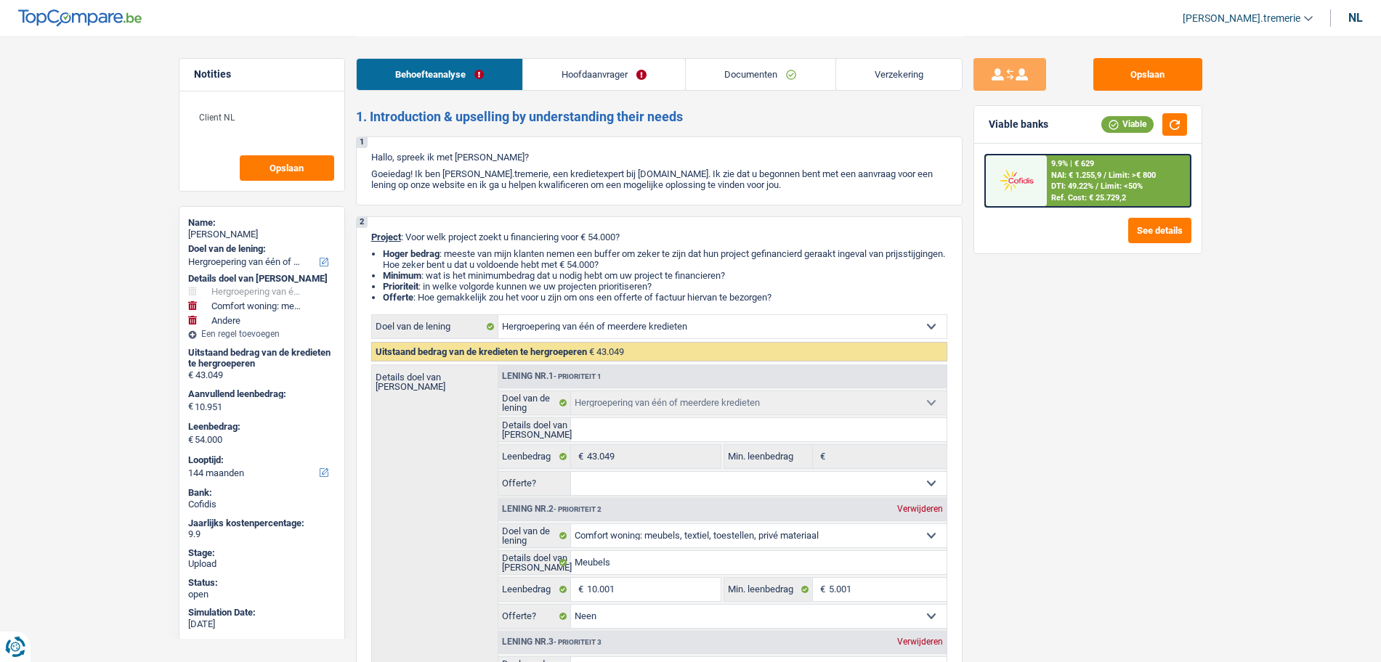
select select "144"
select select "privateEmployee"
select select "netSalary"
select select "mealVouchers"
select select "rents"
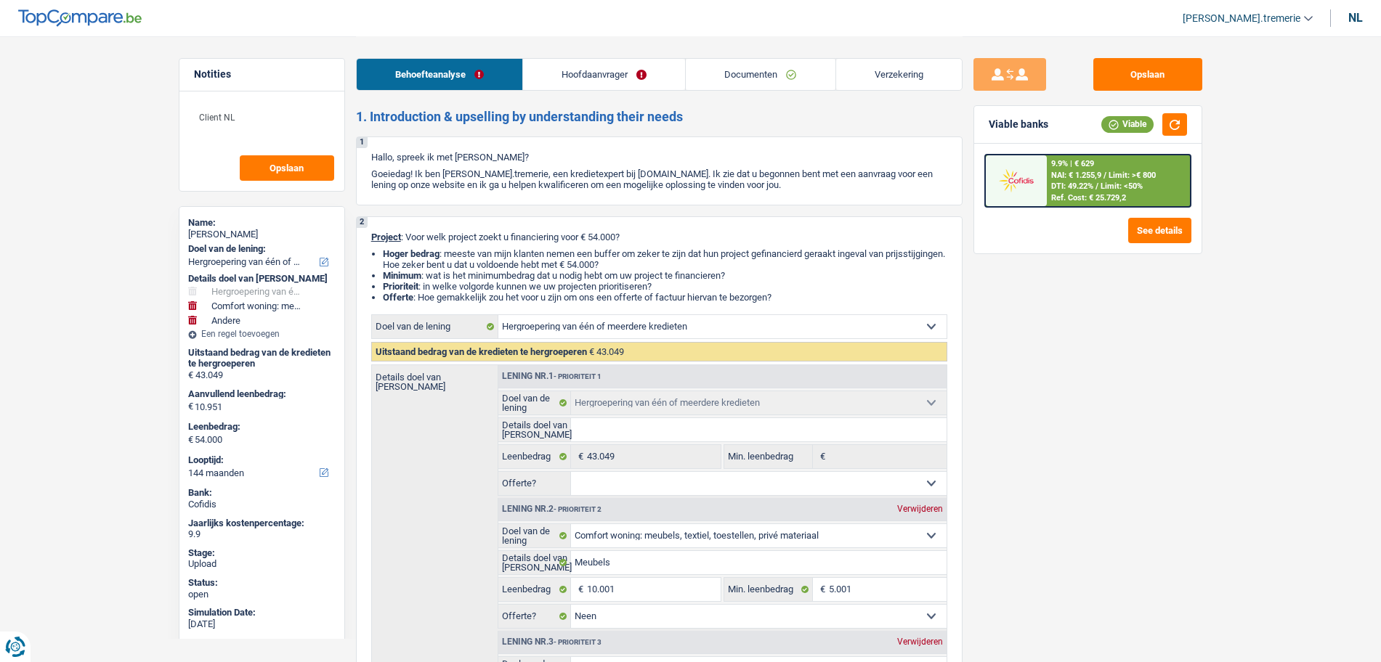
select select "cardOrCredit"
select select "personalLoan"
select select "loanRepayment"
select select "120"
select select "personalLoan"
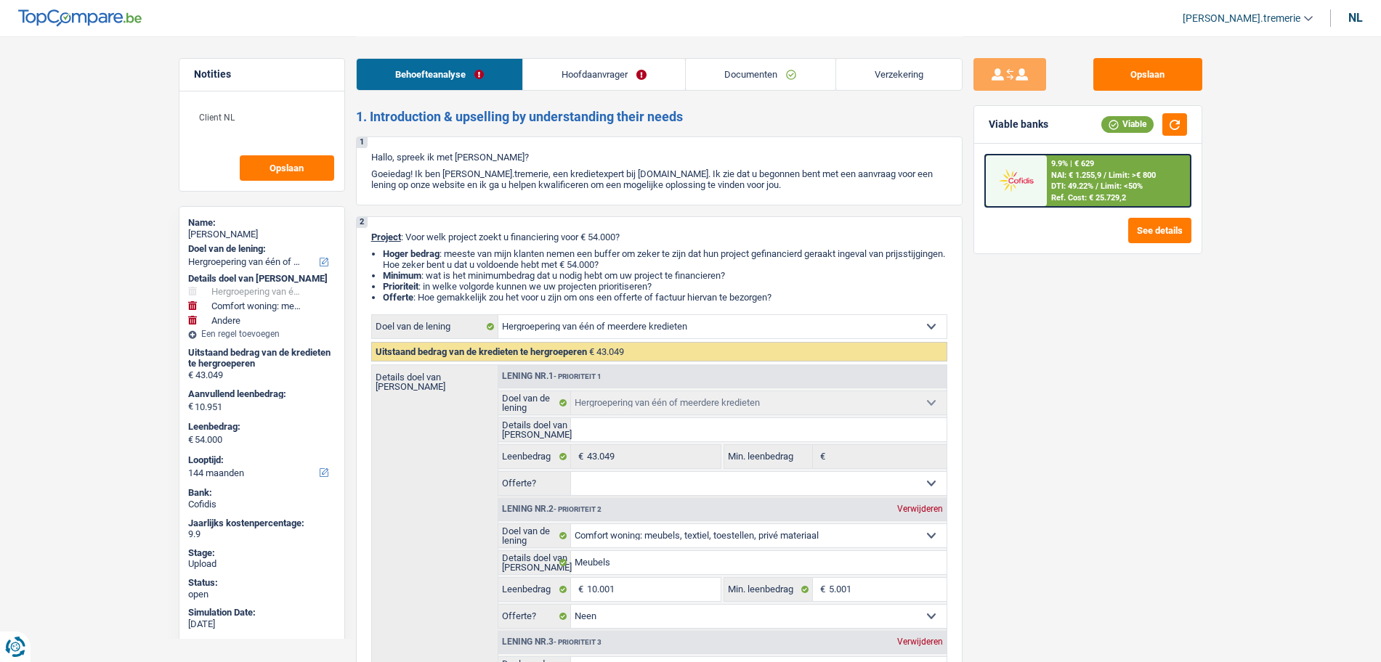
select select "homeFurnishingOrRelocation"
select select "24"
select select "refinancing"
select select "household"
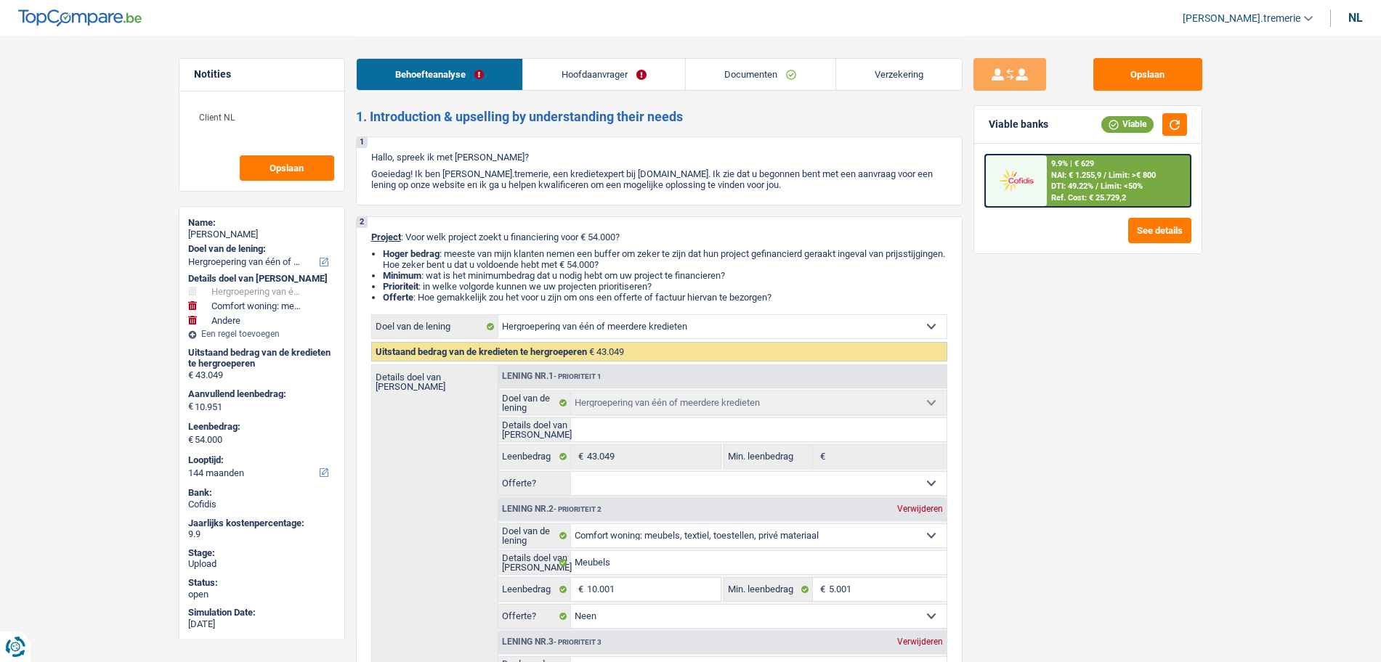
select select "false"
select select "other"
select select "144"
drag, startPoint x: 0, startPoint y: 0, endPoint x: 1047, endPoint y: 196, distance: 1064.8
click at [1047, 196] on div "9.9% | € 629 NAI: € 1.255,9 / Limit: >€ 800 DTI: 49.22% / Limit: <50% Ref. Cost…" at bounding box center [1118, 180] width 143 height 51
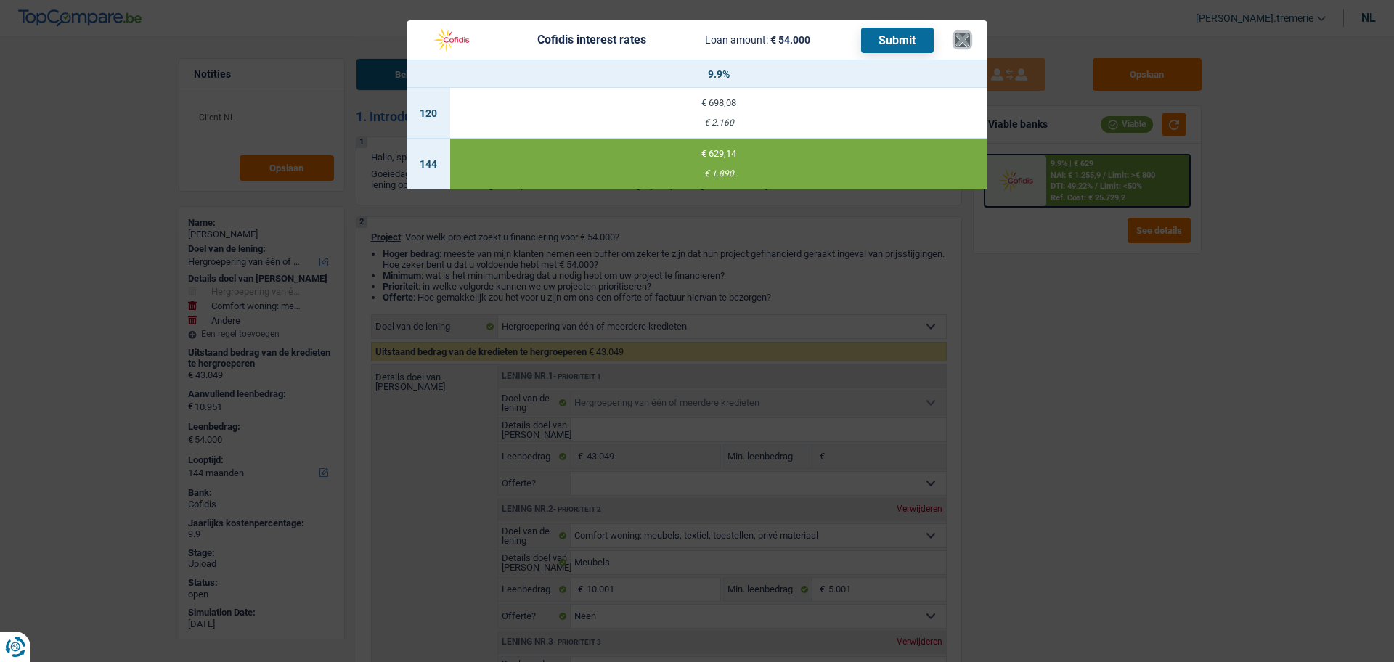
click at [969, 34] on button "×" at bounding box center [962, 40] width 15 height 15
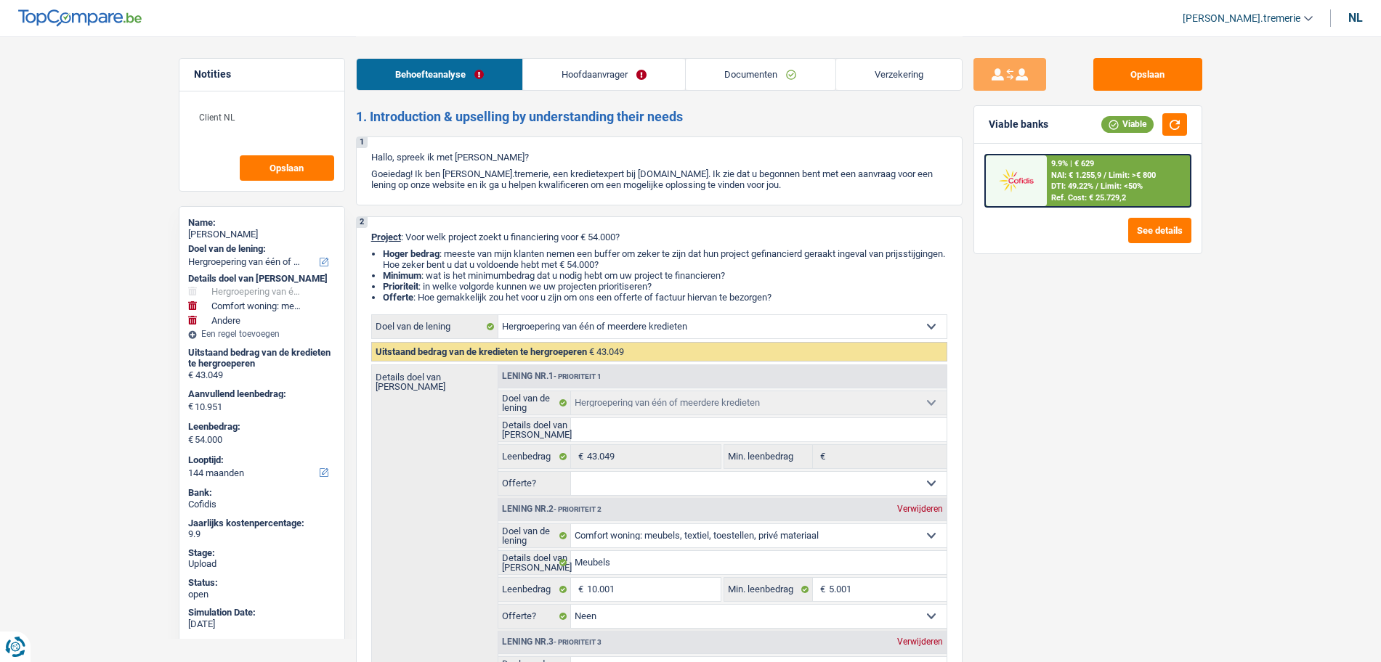
click at [1089, 179] on span "NAI: € 1.255,9" at bounding box center [1076, 175] width 50 height 9
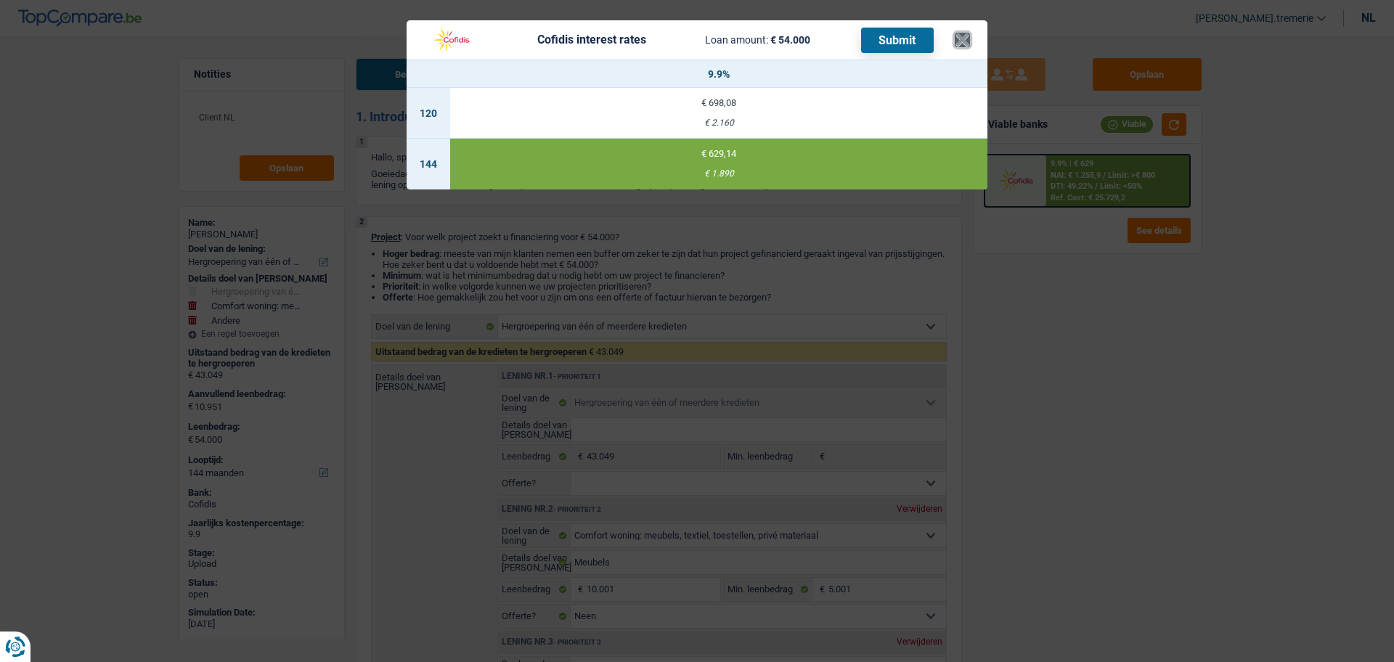
click at [965, 38] on button "×" at bounding box center [962, 40] width 15 height 15
